Goal: Information Seeking & Learning: Learn about a topic

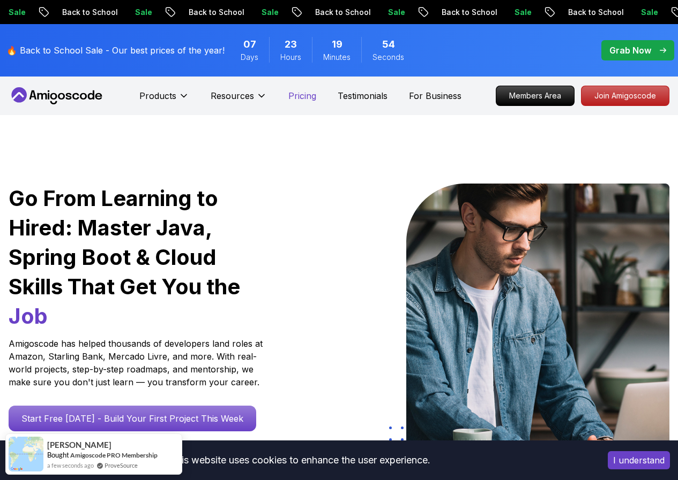
click at [304, 96] on p "Pricing" at bounding box center [302, 95] width 28 height 13
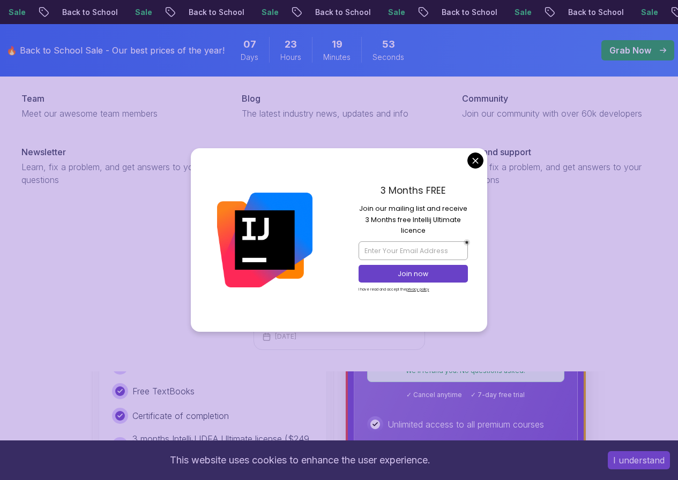
scroll to position [214, 0]
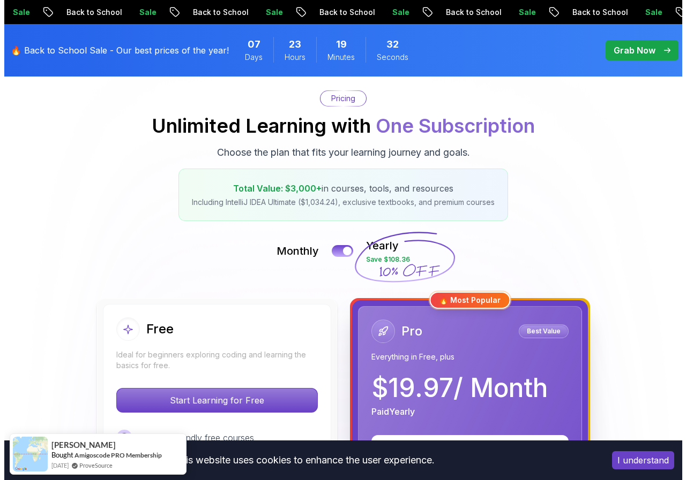
scroll to position [0, 0]
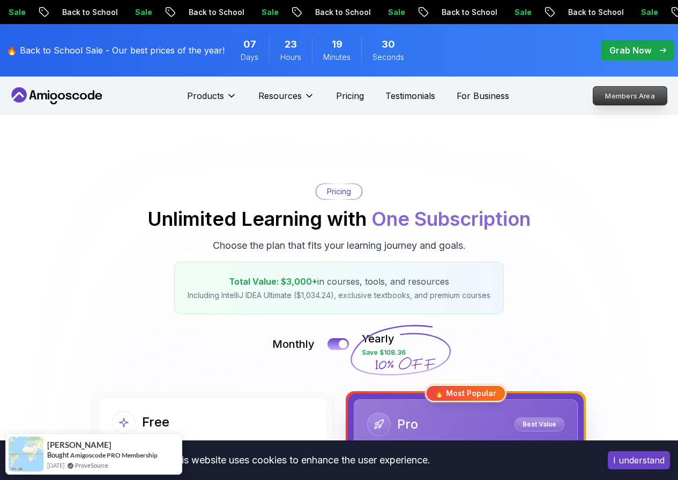
click at [611, 97] on p "Members Area" at bounding box center [630, 96] width 74 height 18
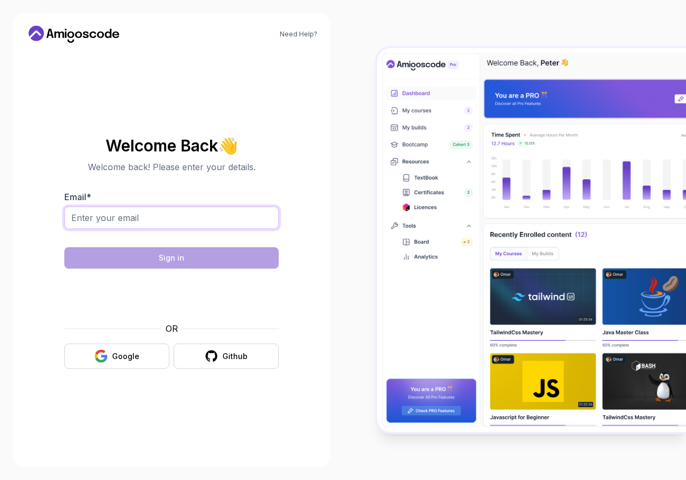
click at [160, 219] on input "Email *" at bounding box center [171, 218] width 214 height 22
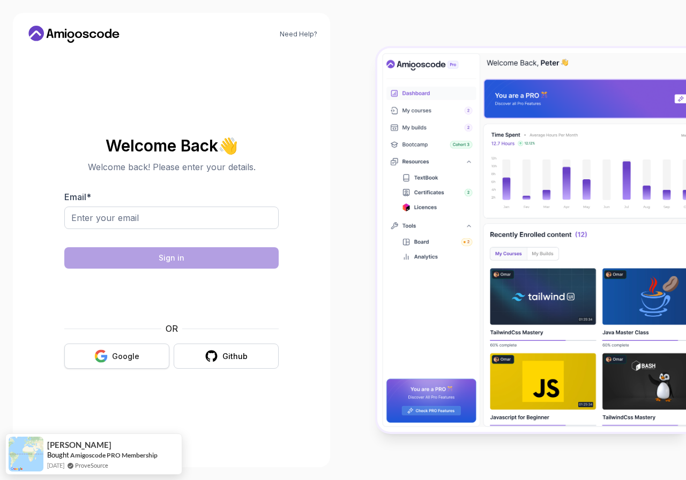
click at [122, 359] on div "Google" at bounding box center [125, 356] width 27 height 11
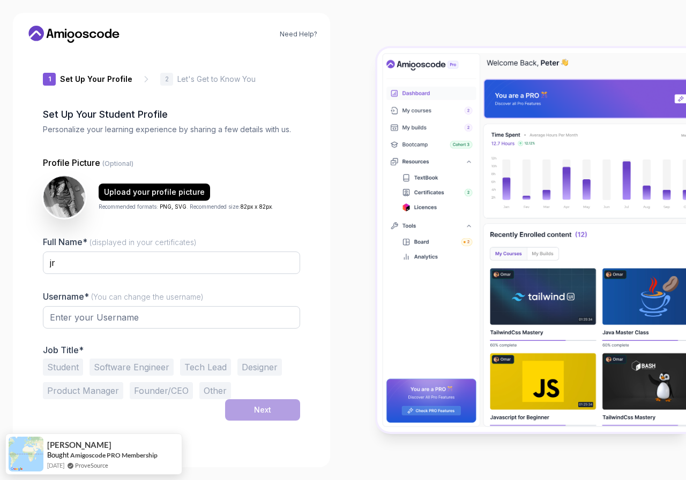
type input "nobleweasel16bbc"
click at [93, 29] on icon at bounding box center [74, 34] width 96 height 17
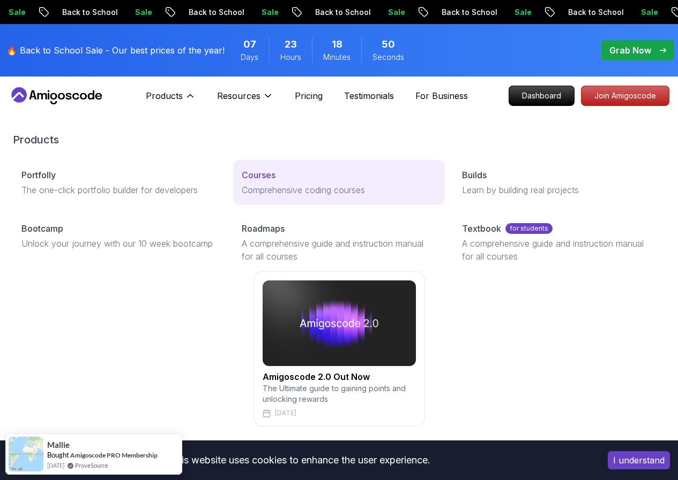
click at [242, 182] on p "Courses" at bounding box center [259, 175] width 34 height 13
